Goal: Transaction & Acquisition: Purchase product/service

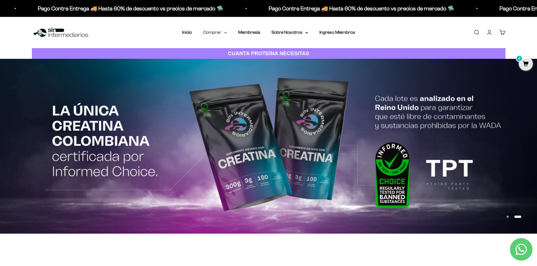
click at [210, 30] on summary "Comprar" at bounding box center [215, 32] width 24 height 7
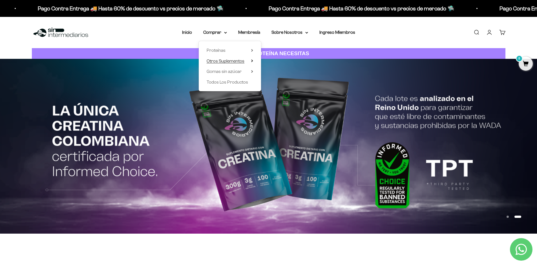
click at [232, 63] on span "Otros Suplementos" at bounding box center [225, 61] width 38 height 5
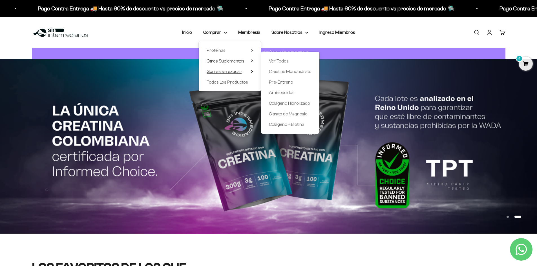
click at [246, 70] on summary "Gomas sin azúcar" at bounding box center [229, 71] width 46 height 7
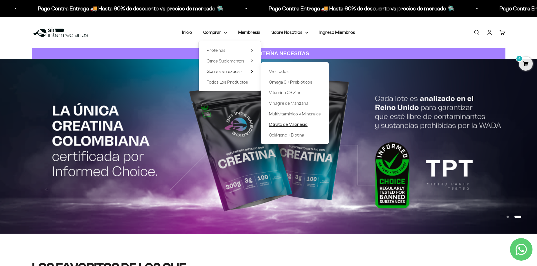
click at [293, 121] on span "Citrato de Magnesio" at bounding box center [288, 124] width 39 height 7
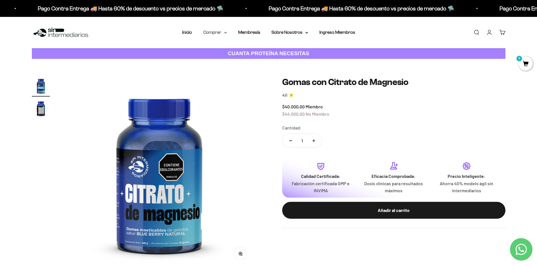
click at [218, 35] on summary "Comprar" at bounding box center [215, 32] width 24 height 7
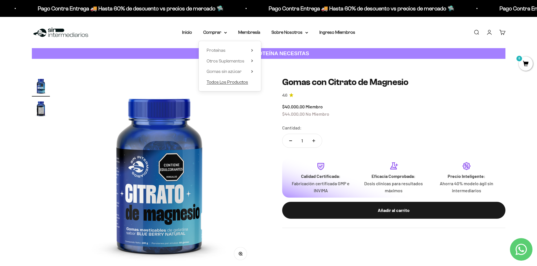
click at [223, 79] on span "Todos Los Productos" at bounding box center [226, 82] width 41 height 7
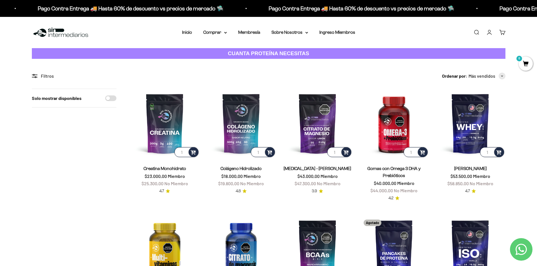
click at [45, 79] on div "Filtros" at bounding box center [74, 75] width 84 height 7
click at [39, 75] on div "Filtros" at bounding box center [74, 75] width 84 height 7
click at [32, 75] on icon at bounding box center [35, 76] width 6 height 4
click at [303, 30] on summary "Sobre Nosotros" at bounding box center [289, 32] width 37 height 7
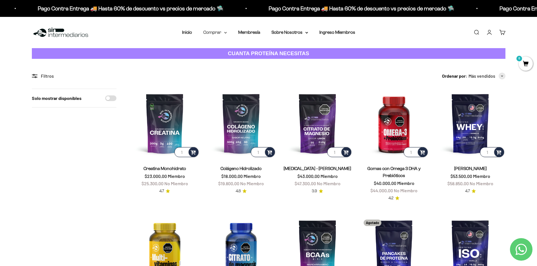
click at [224, 31] on summary "Comprar" at bounding box center [215, 32] width 24 height 7
click at [188, 29] on li "Inicio" at bounding box center [187, 32] width 10 height 7
click at [189, 32] on link "Inicio" at bounding box center [187, 32] width 10 height 5
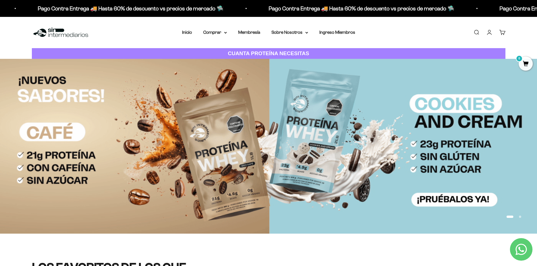
click at [55, 29] on img at bounding box center [61, 32] width 58 height 12
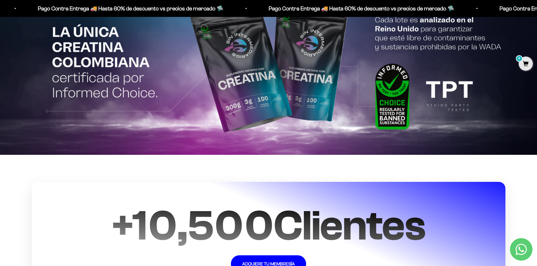
scroll to position [1324, 0]
